Goal: Transaction & Acquisition: Purchase product/service

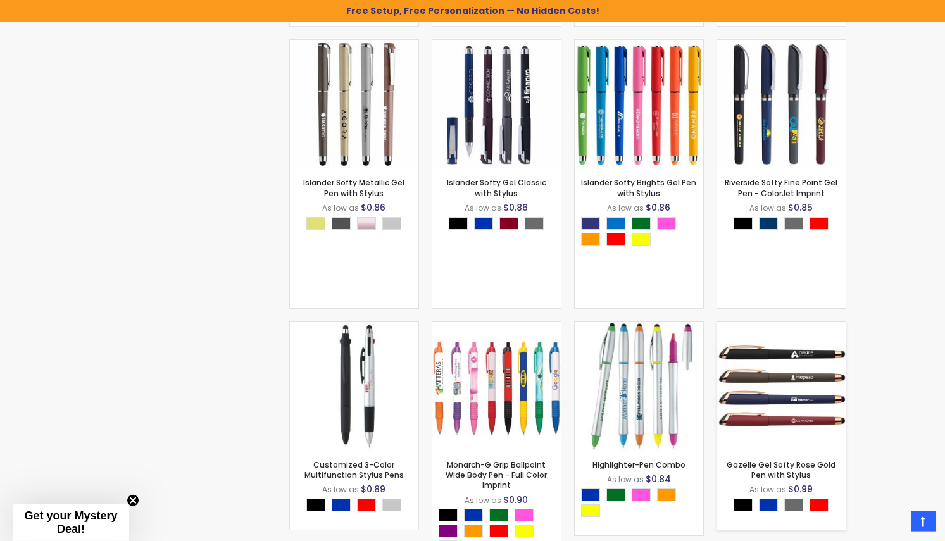
scroll to position [1808, 0]
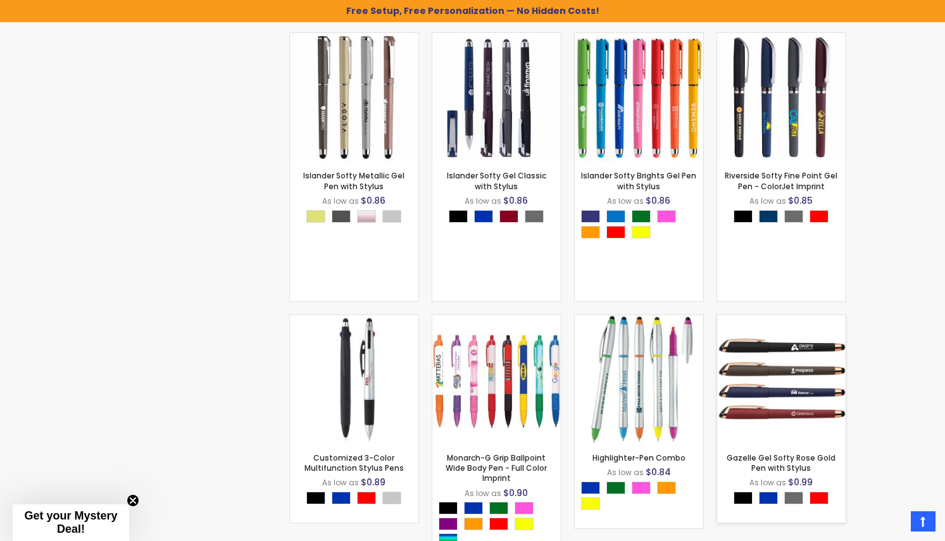
click at [828, 370] on img at bounding box center [781, 379] width 128 height 128
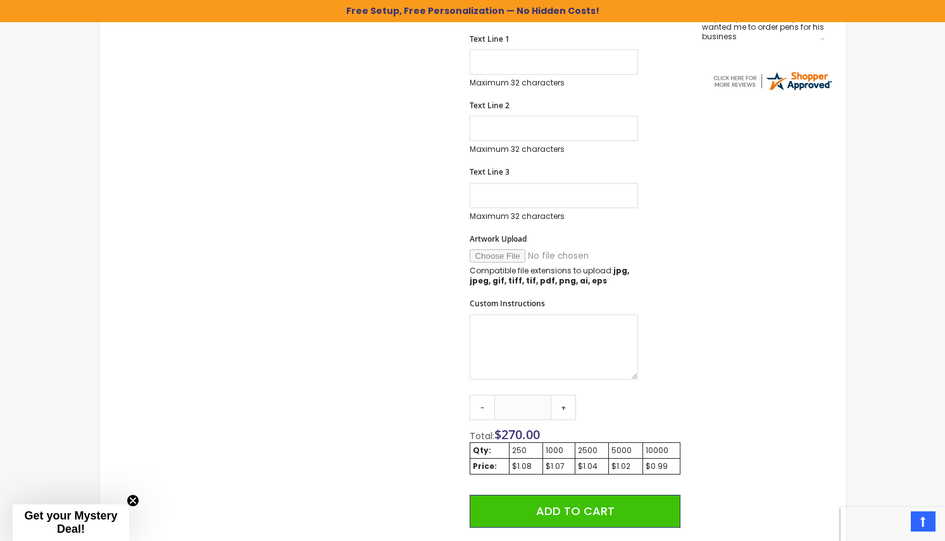
scroll to position [581, 0]
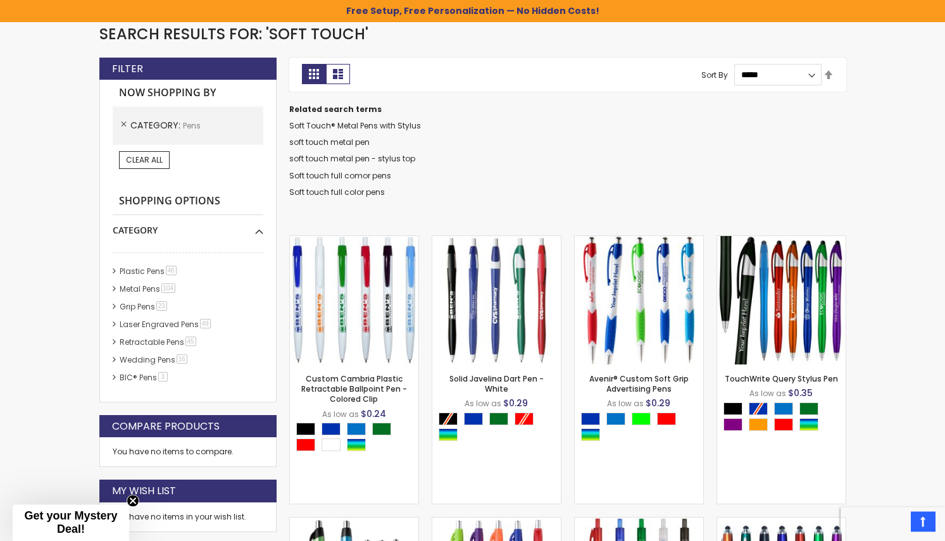
scroll to position [258, 0]
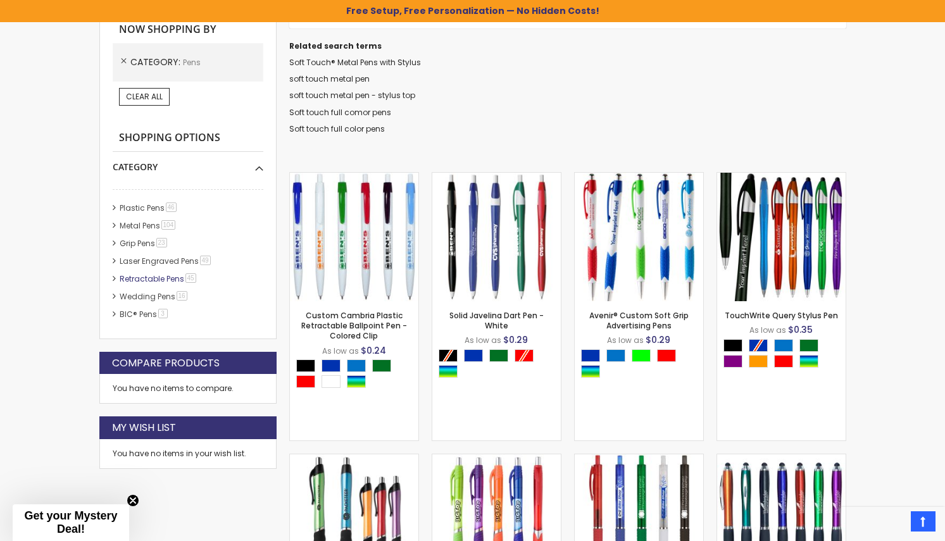
click at [140, 277] on link "Retractable Pens 45 item" at bounding box center [158, 278] width 84 height 11
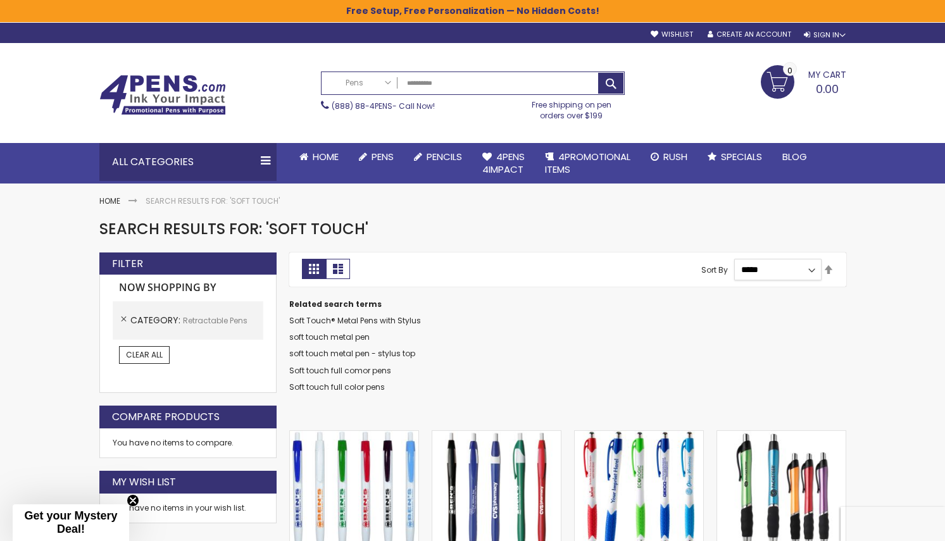
click at [734, 259] on select "**********" at bounding box center [777, 270] width 87 height 22
click at [828, 274] on link "Set Descending Direction" at bounding box center [828, 270] width 10 height 14
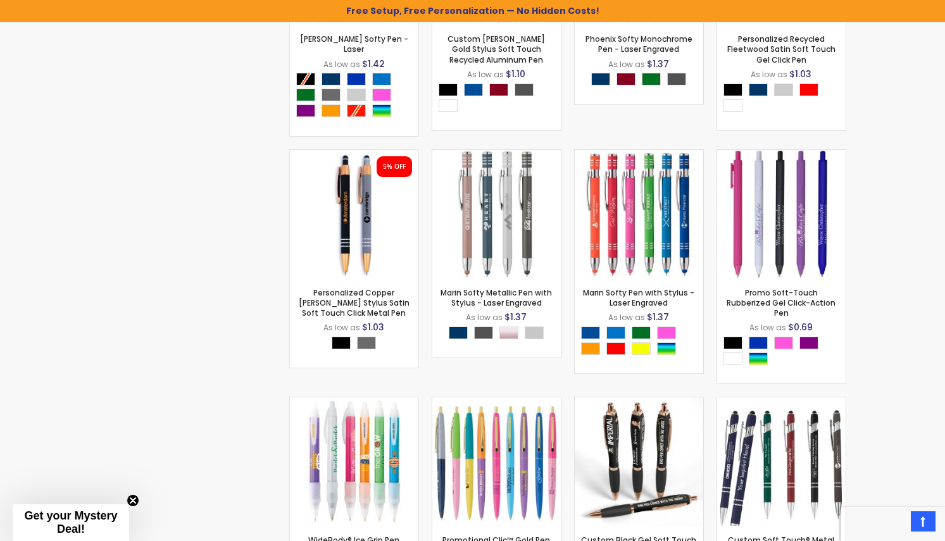
scroll to position [1441, 0]
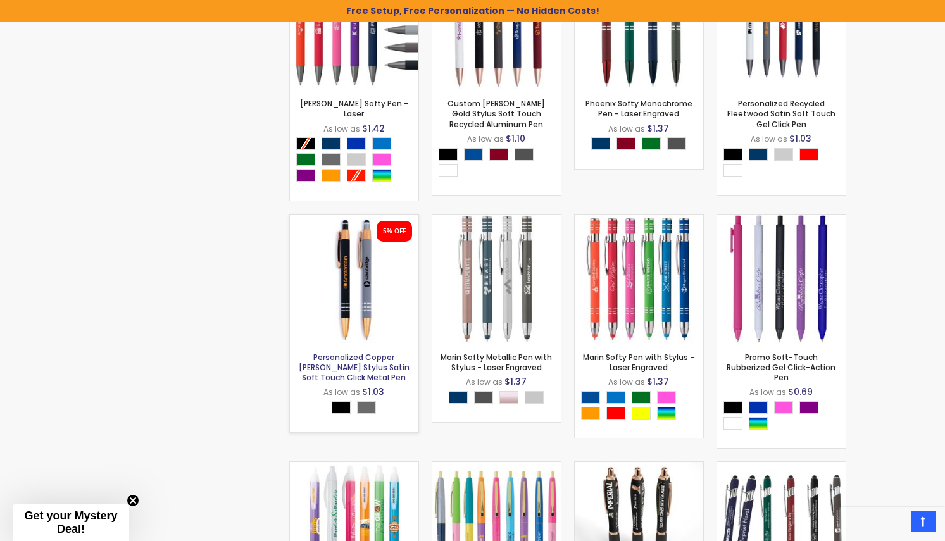
click at [361, 352] on link "Personalized Copper [PERSON_NAME] Stylus Satin Soft Touch Click Metal Pen" at bounding box center [354, 367] width 111 height 31
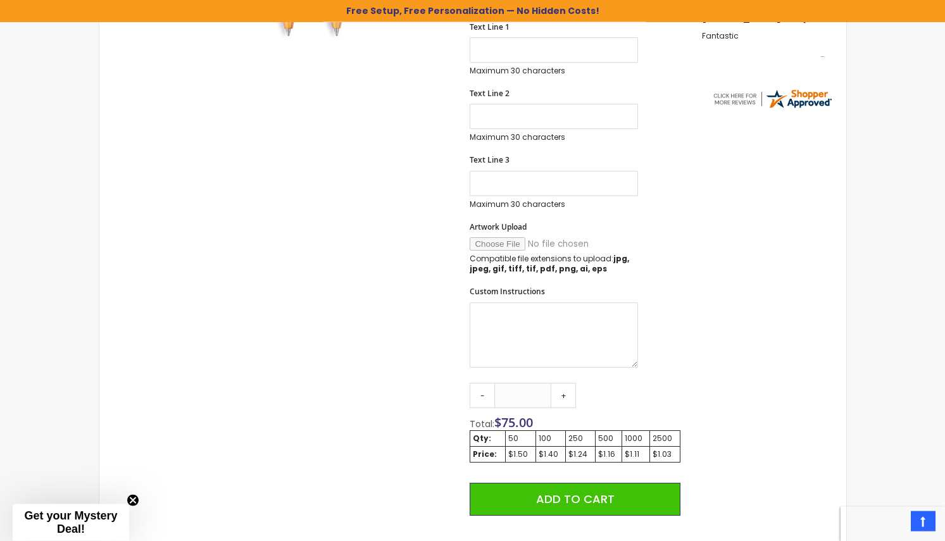
scroll to position [516, 0]
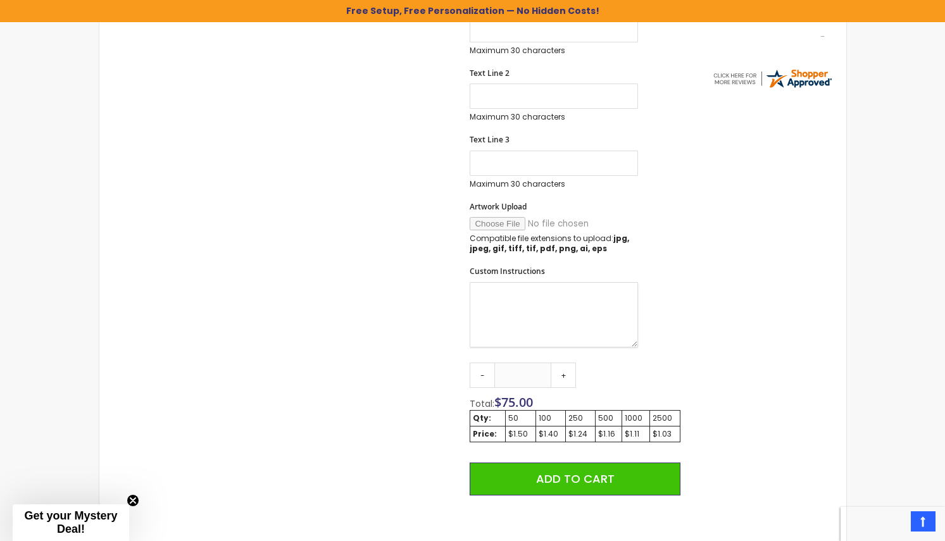
click at [577, 294] on textarea "Custom Instructions" at bounding box center [554, 314] width 168 height 65
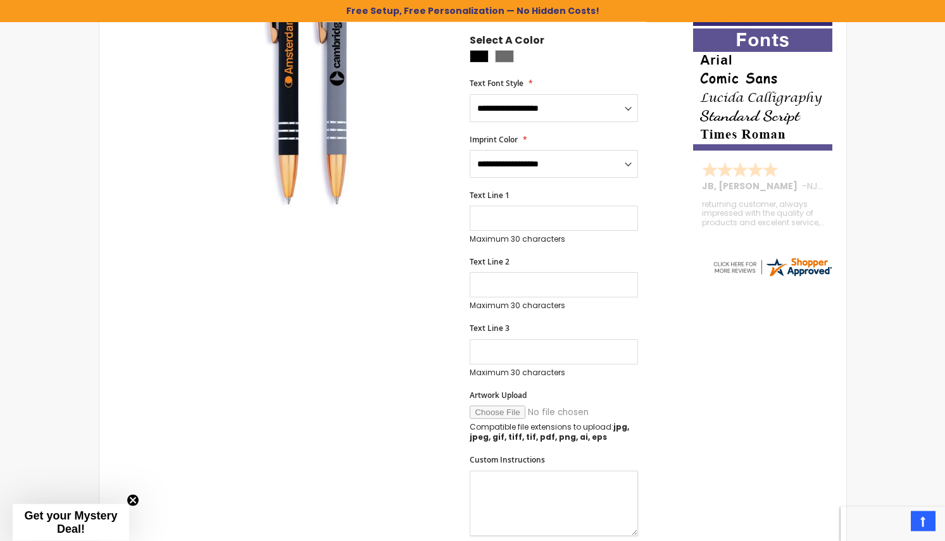
scroll to position [258, 0]
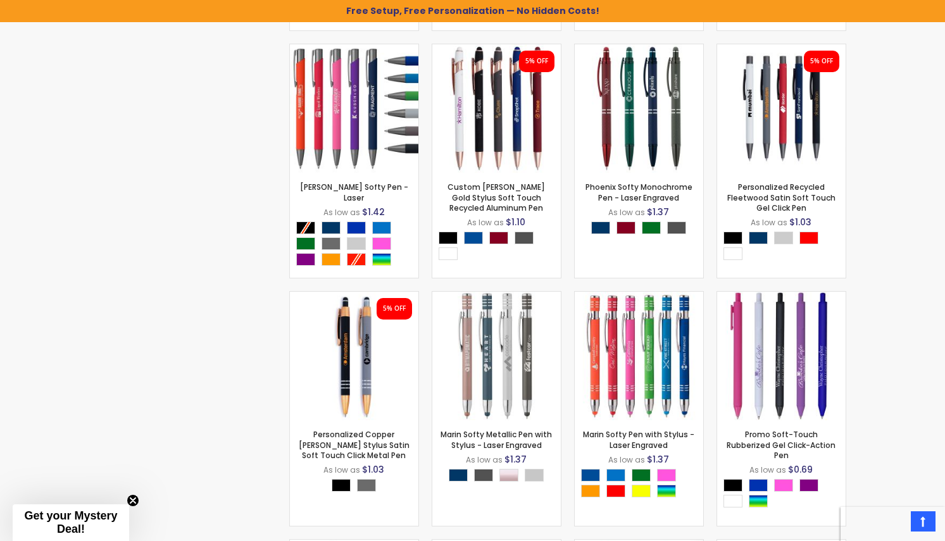
scroll to position [1312, 0]
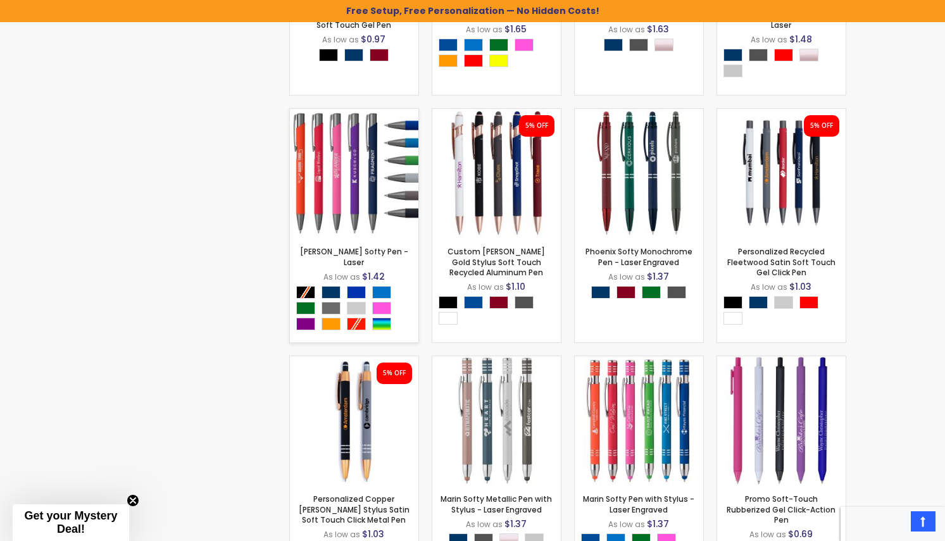
click at [360, 196] on img at bounding box center [354, 173] width 128 height 128
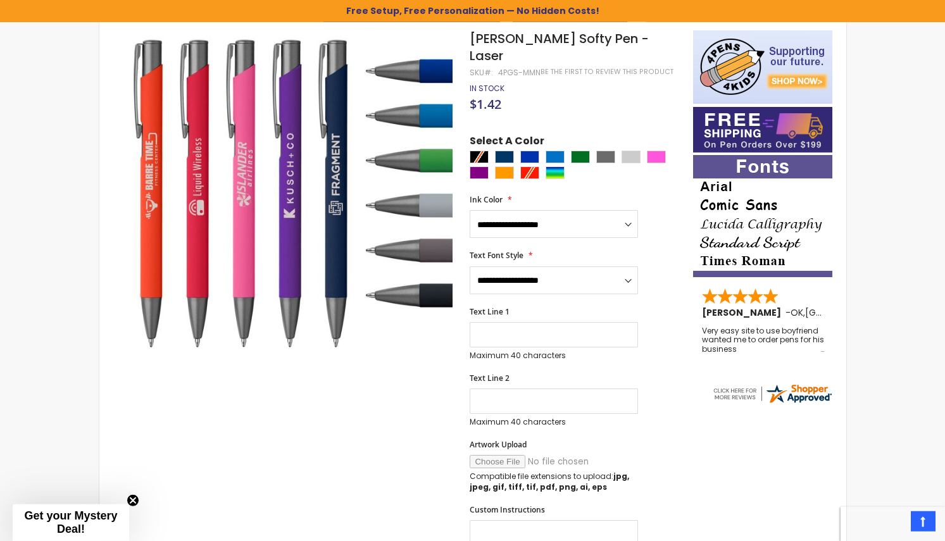
scroll to position [194, 0]
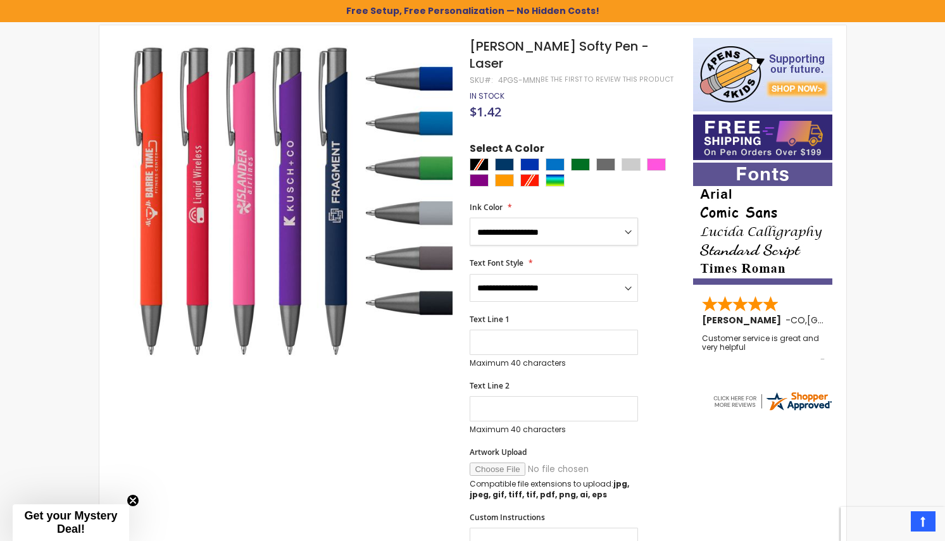
click at [470, 218] on select "**********" at bounding box center [554, 232] width 168 height 28
click at [330, 335] on img at bounding box center [289, 201] width 328 height 328
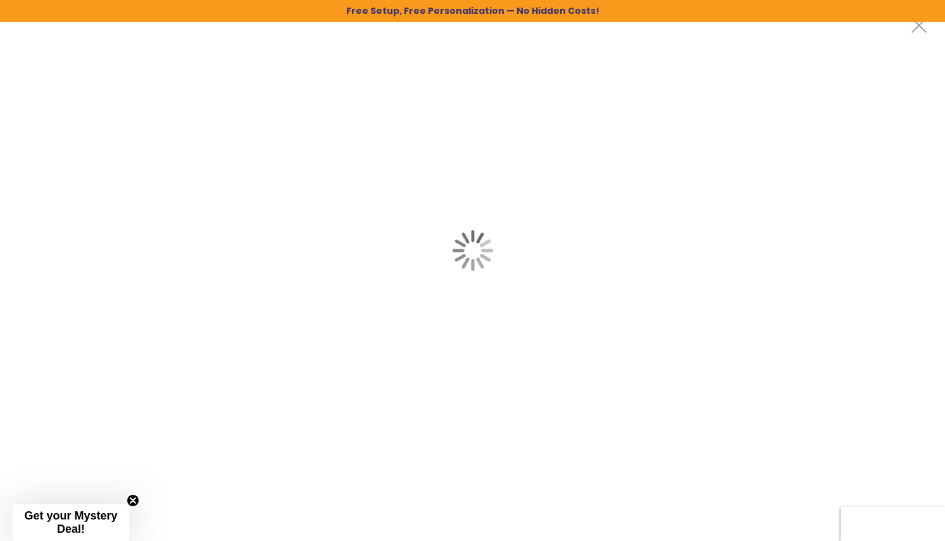
scroll to position [0, 0]
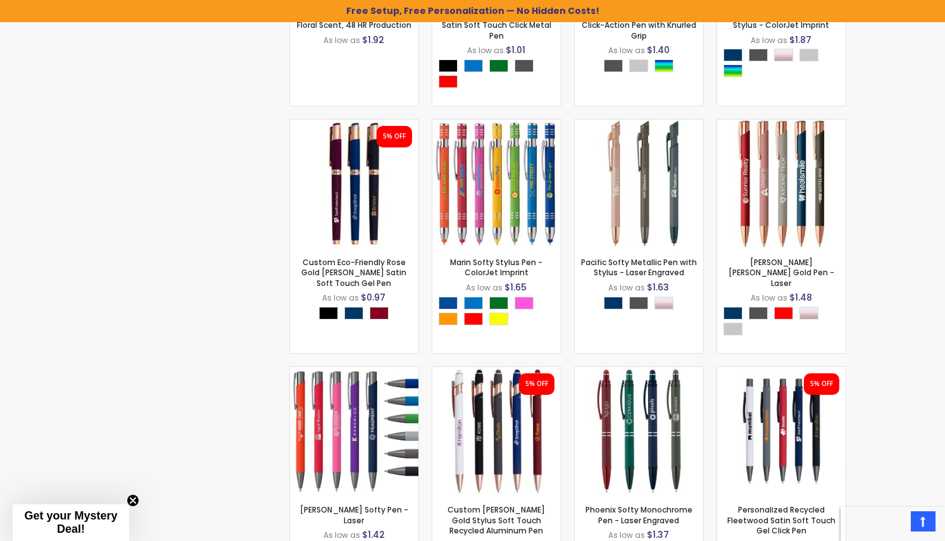
scroll to position [989, 0]
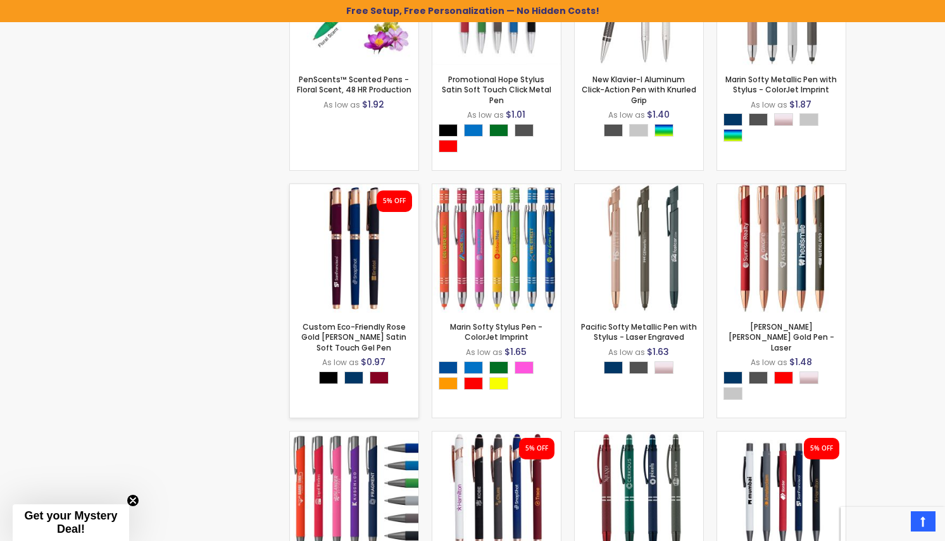
click at [348, 281] on img at bounding box center [354, 248] width 128 height 128
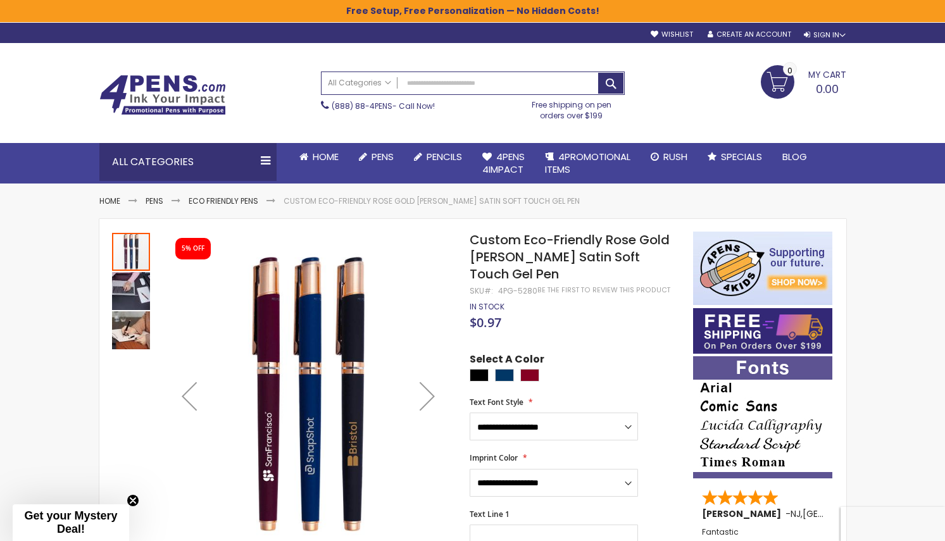
click at [130, 338] on img "Custom Eco-Friendly Rose Gold Earl Satin Soft Touch Gel Pen" at bounding box center [131, 330] width 38 height 38
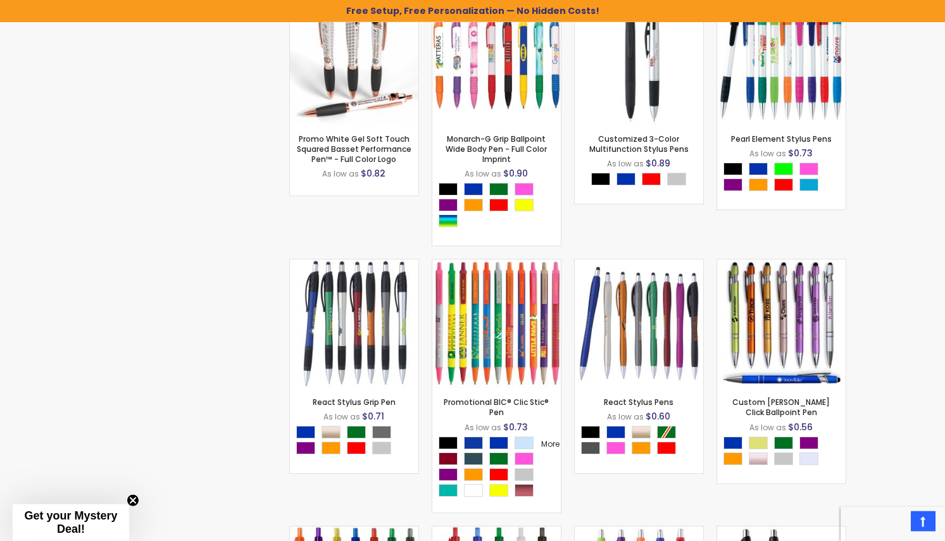
scroll to position [2216, 0]
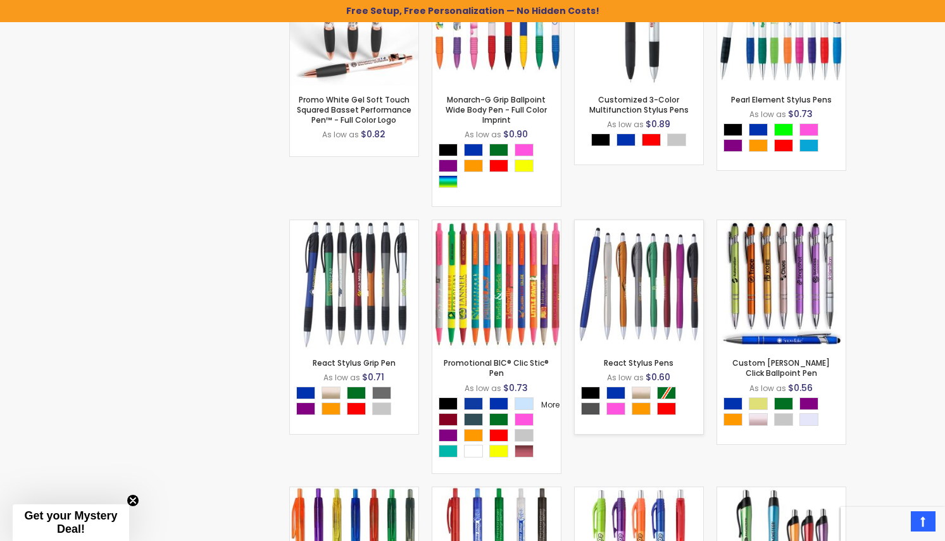
click at [610, 324] on img at bounding box center [639, 284] width 128 height 128
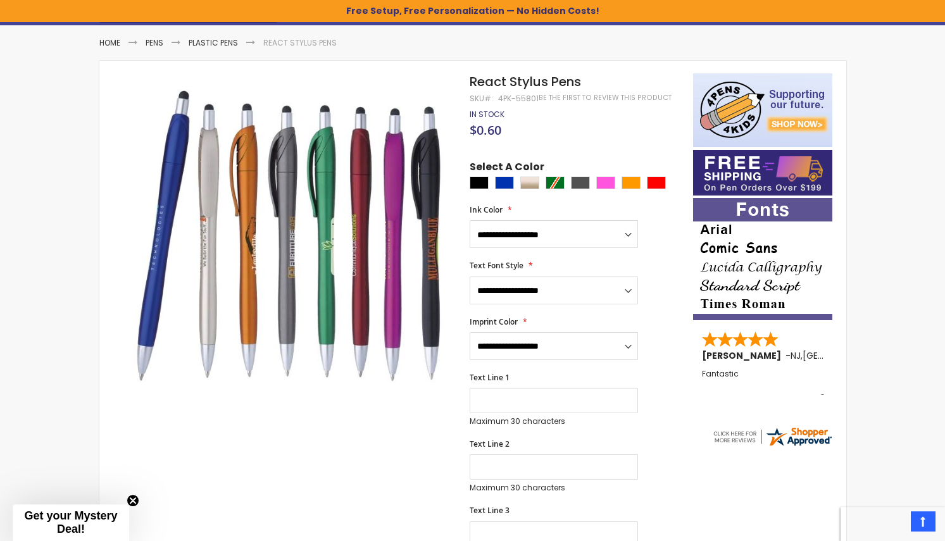
scroll to position [129, 0]
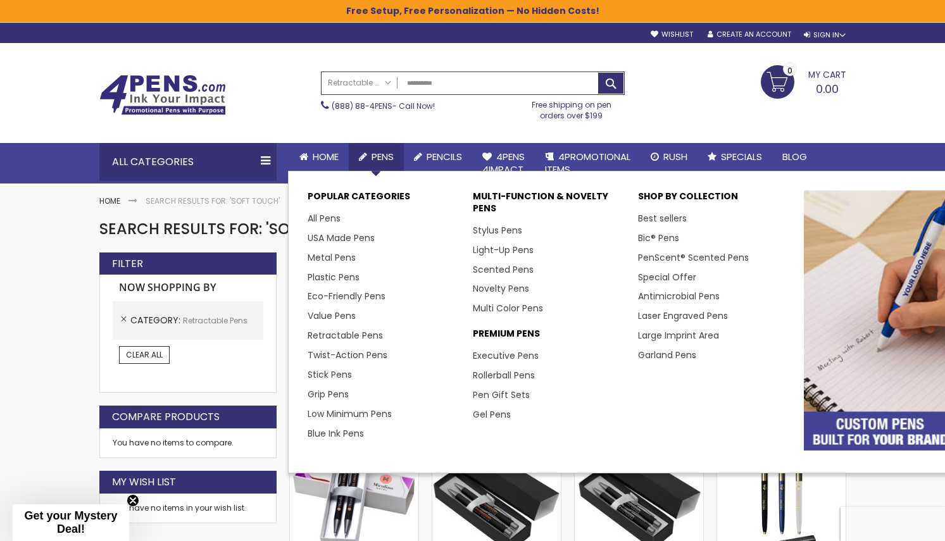
click at [387, 156] on span "Pens" at bounding box center [383, 156] width 22 height 13
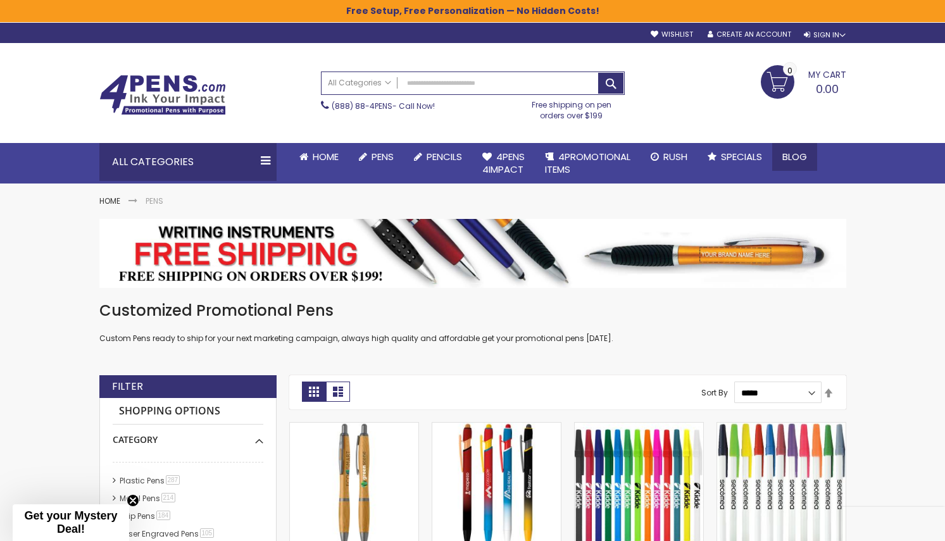
click at [792, 151] on span "Blog" at bounding box center [794, 156] width 25 height 13
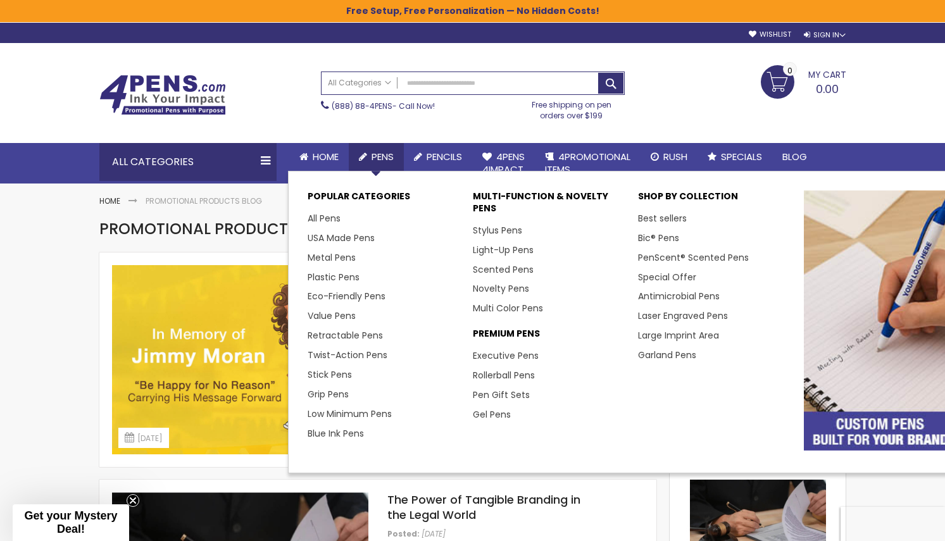
click at [378, 156] on span "Pens" at bounding box center [383, 156] width 22 height 13
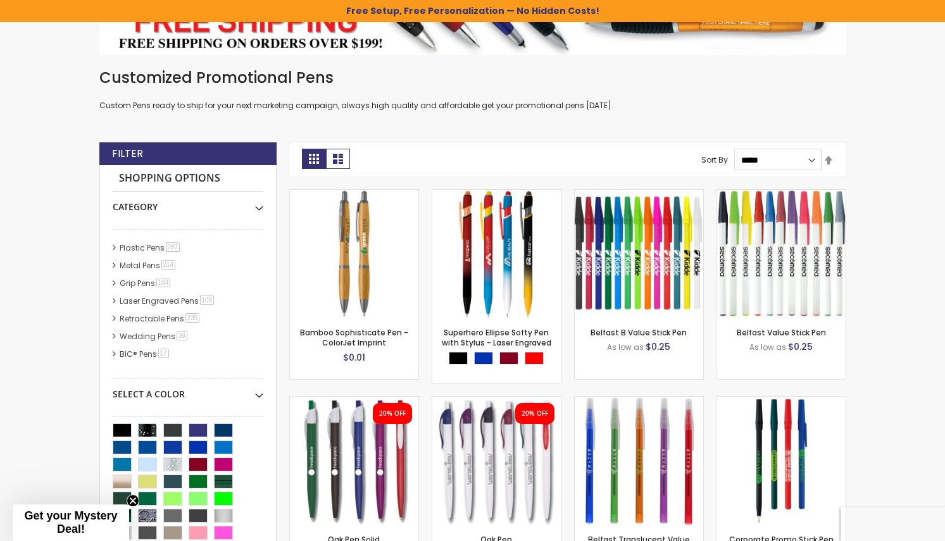
scroll to position [258, 0]
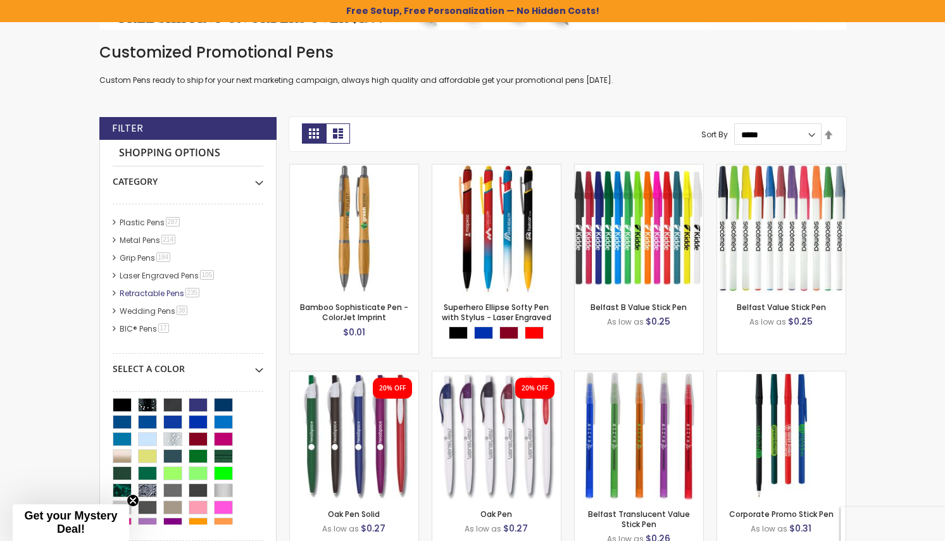
click at [152, 294] on link "Retractable Pens 235 item" at bounding box center [160, 293] width 88 height 11
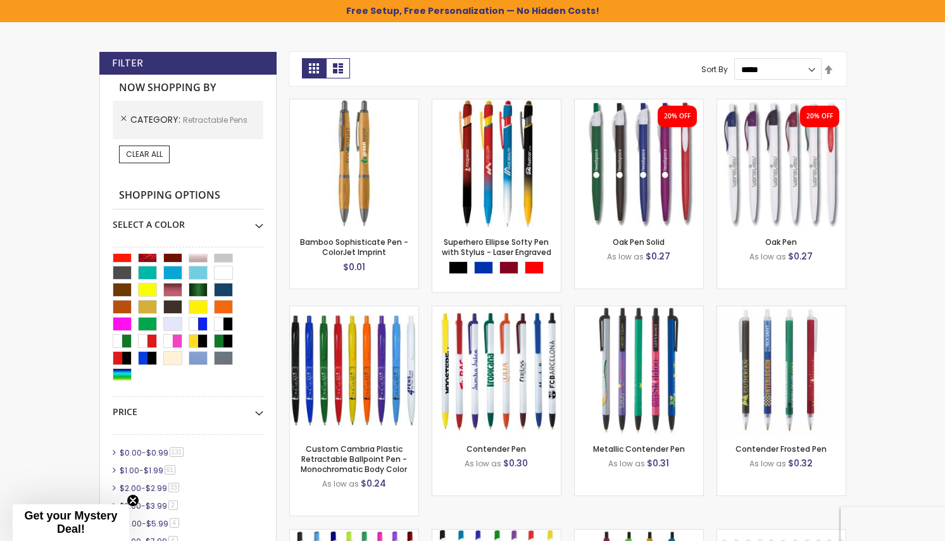
scroll to position [130, 0]
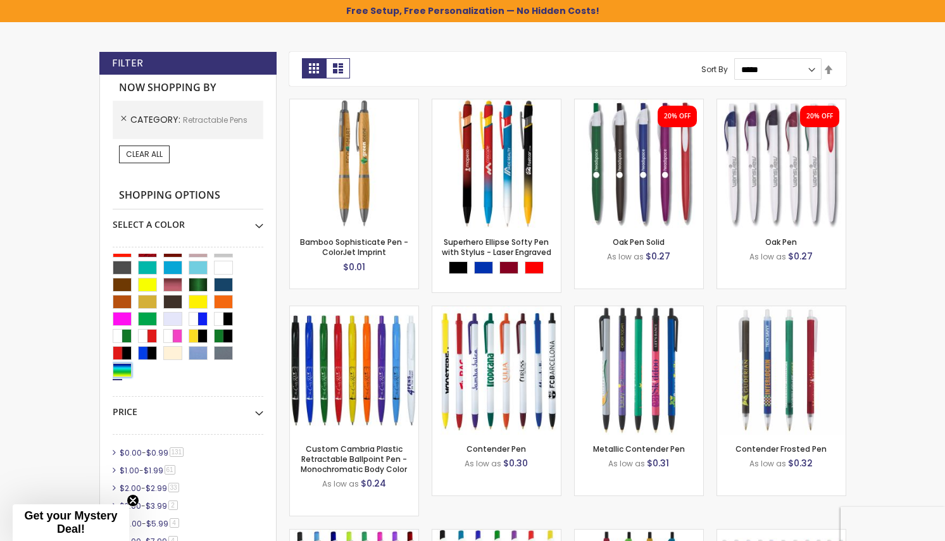
click at [122, 372] on div "Assorted" at bounding box center [122, 370] width 19 height 14
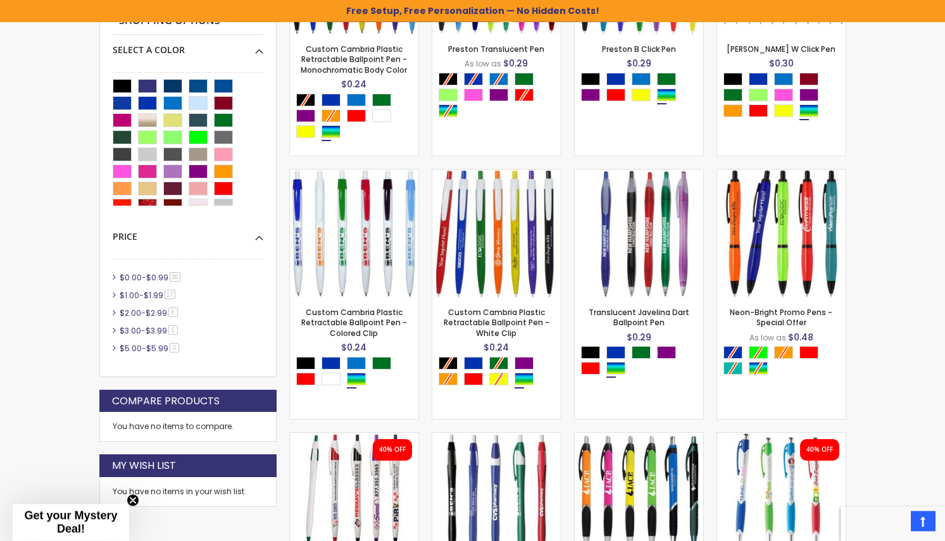
scroll to position [582, 0]
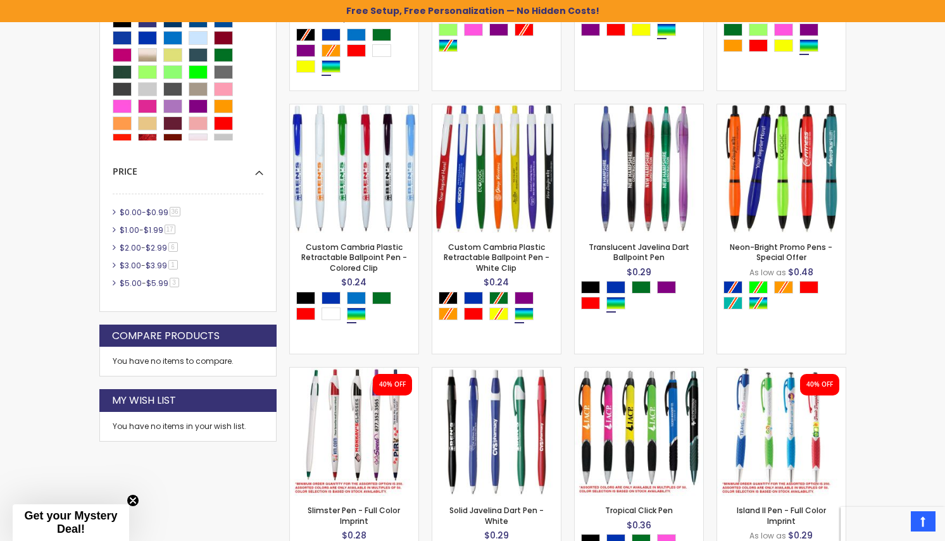
click at [134, 214] on span "$0.00" at bounding box center [131, 212] width 22 height 11
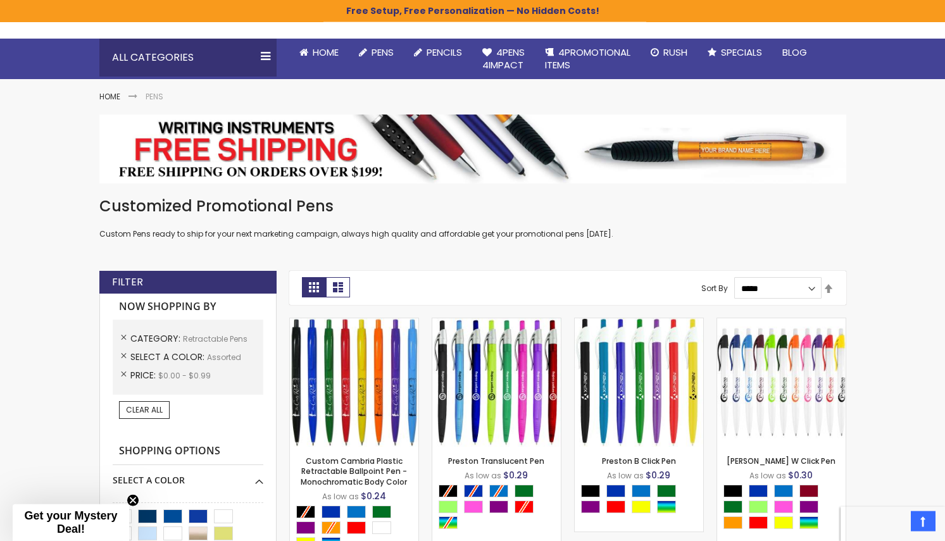
scroll to position [65, 0]
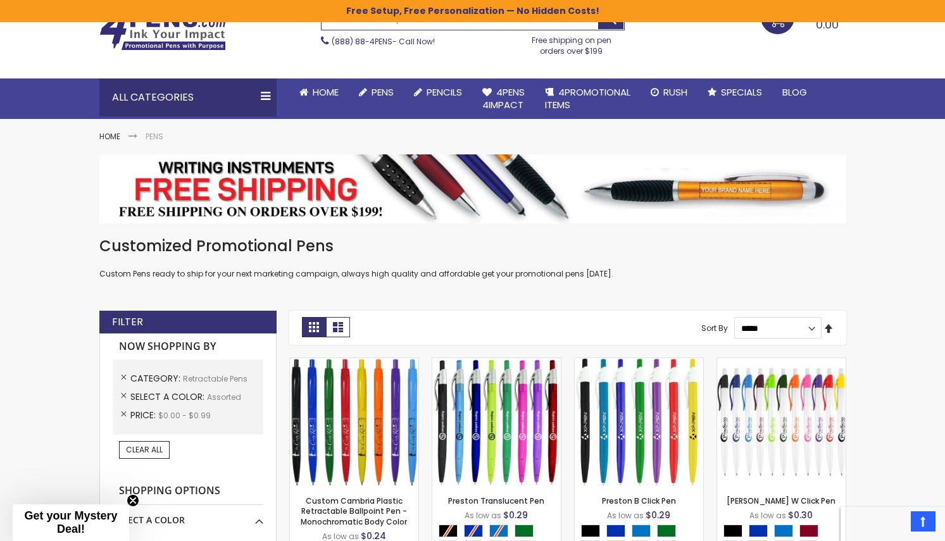
click at [828, 331] on link "Set Descending Direction" at bounding box center [828, 329] width 10 height 14
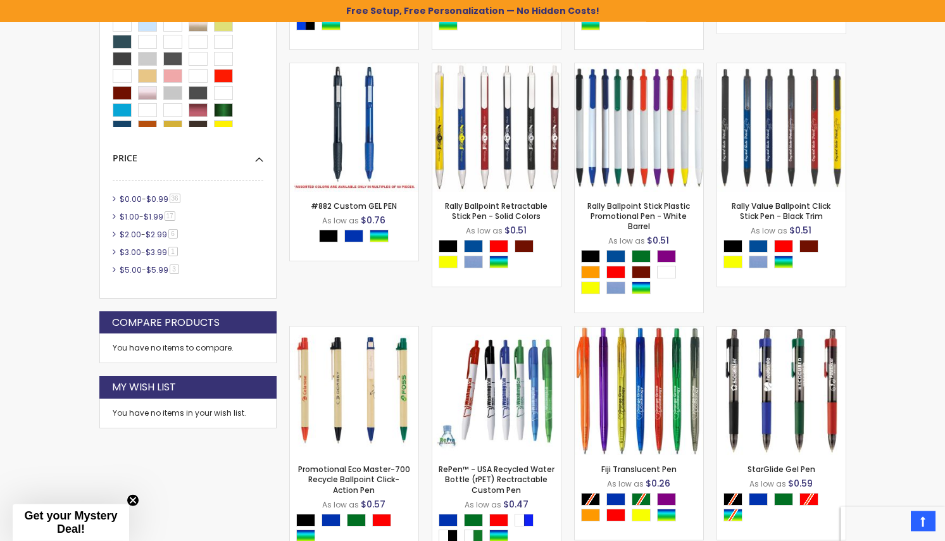
scroll to position [581, 0]
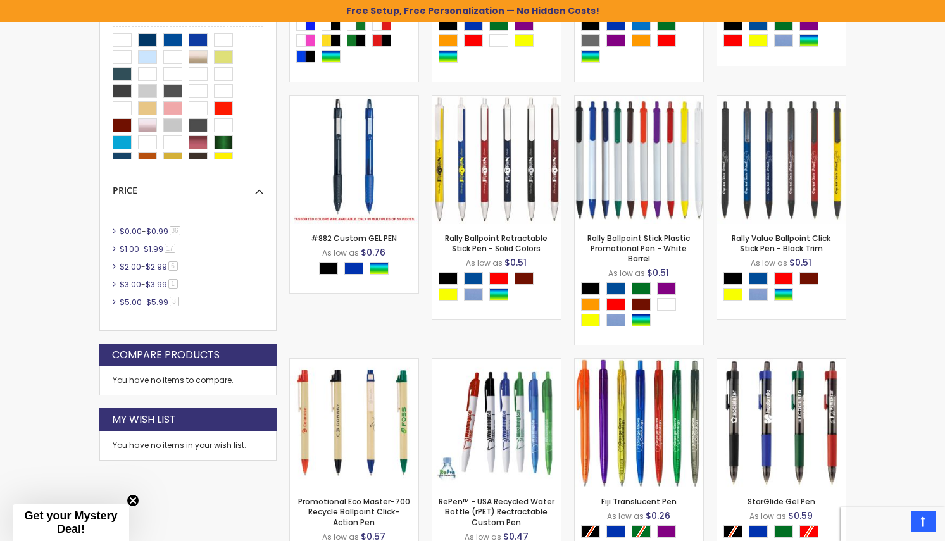
click at [142, 249] on link "$1.00 - $1.99 17 item" at bounding box center [147, 249] width 63 height 11
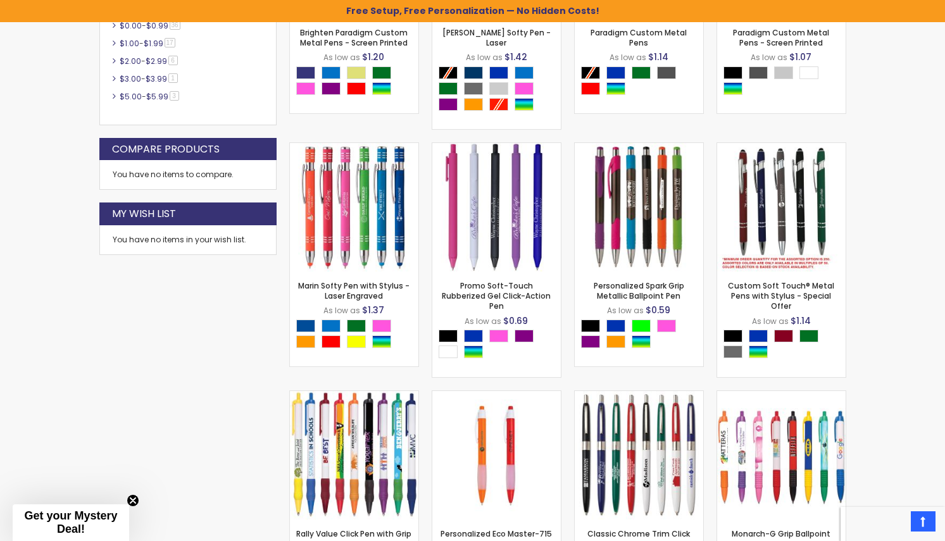
scroll to position [722, 0]
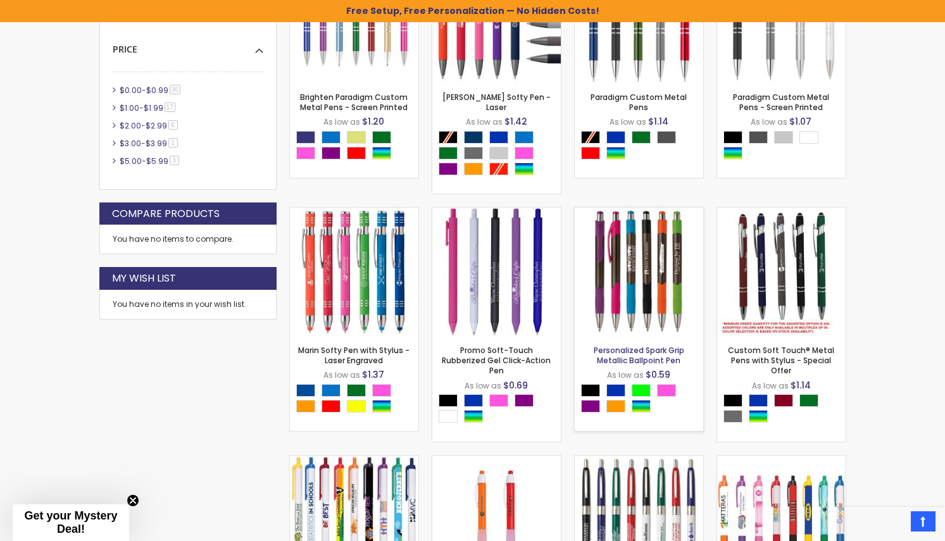
click at [632, 345] on link "Personalized Spark Grip Metallic Ballpoint Pen" at bounding box center [639, 355] width 91 height 21
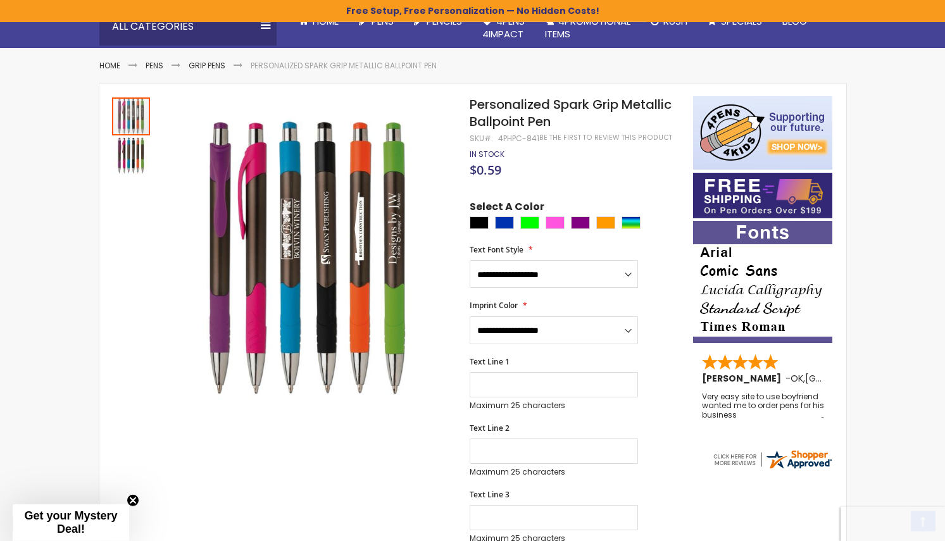
scroll to position [194, 0]
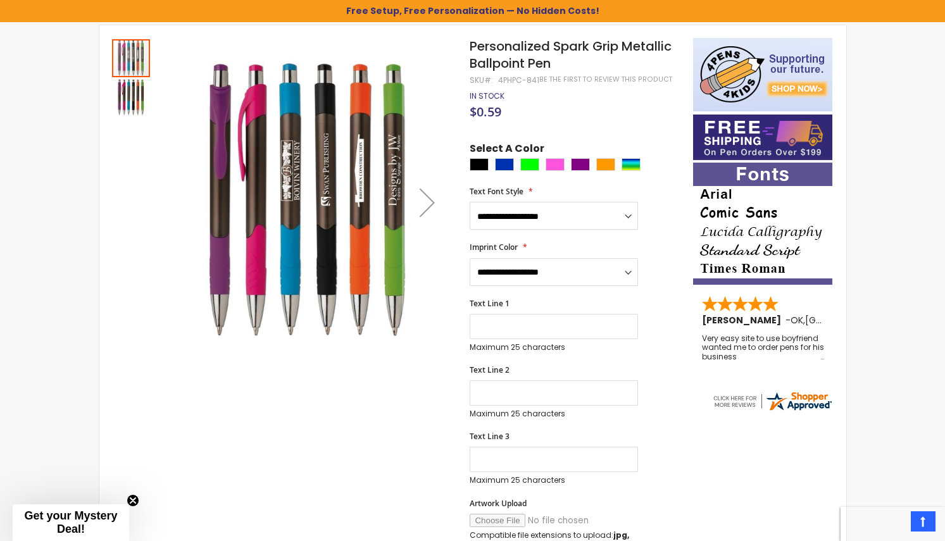
click at [128, 96] on img "Personalized Spark Grip Metallic Ballpoint Pen" at bounding box center [131, 97] width 38 height 38
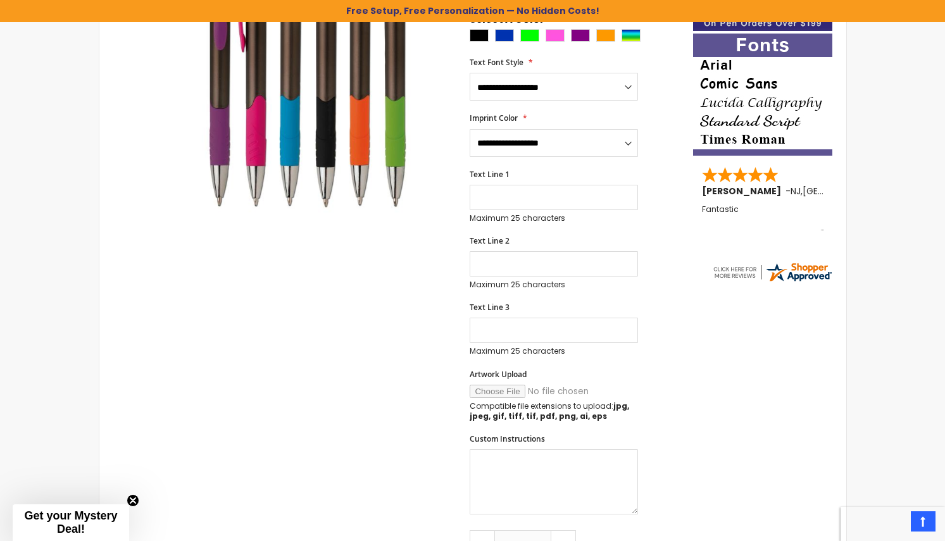
scroll to position [258, 0]
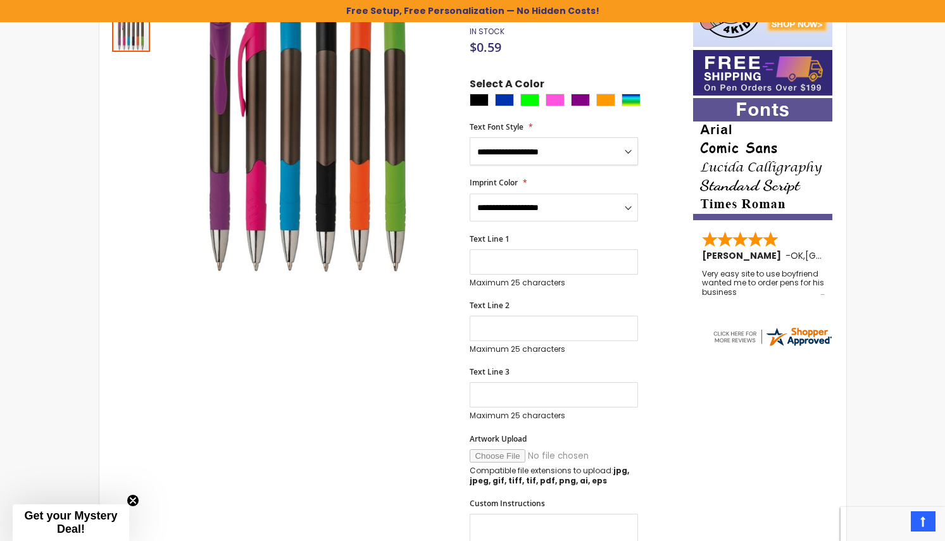
click at [470, 137] on select "**********" at bounding box center [554, 151] width 168 height 28
click at [651, 222] on div "**********" at bounding box center [575, 329] width 210 height 505
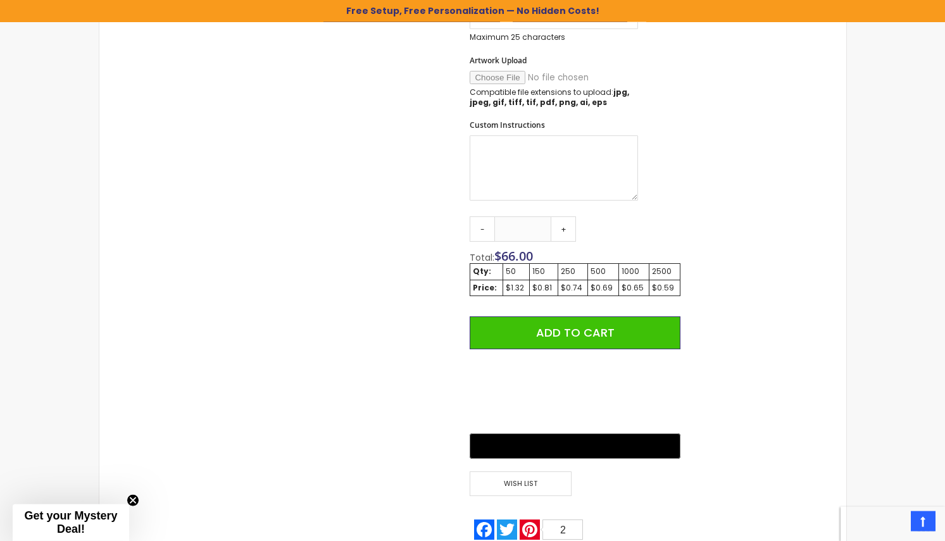
scroll to position [646, 0]
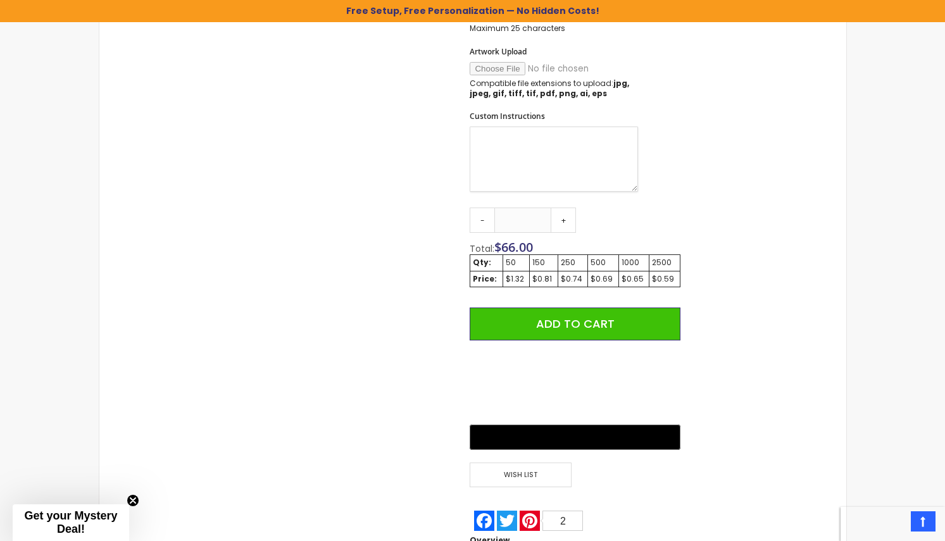
click at [505, 139] on textarea "Custom Instructions" at bounding box center [554, 159] width 168 height 65
type textarea "**********"
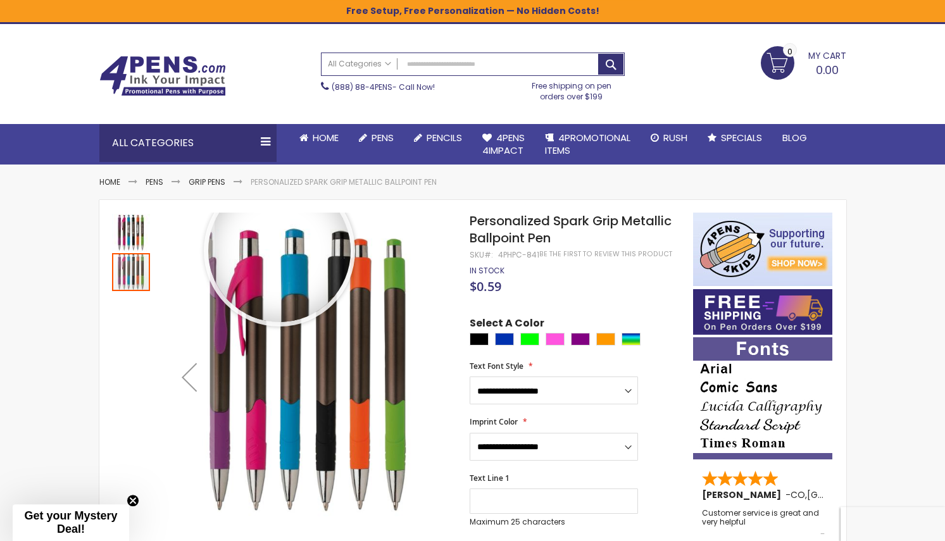
scroll to position [0, 0]
